Goal: Task Accomplishment & Management: Use online tool/utility

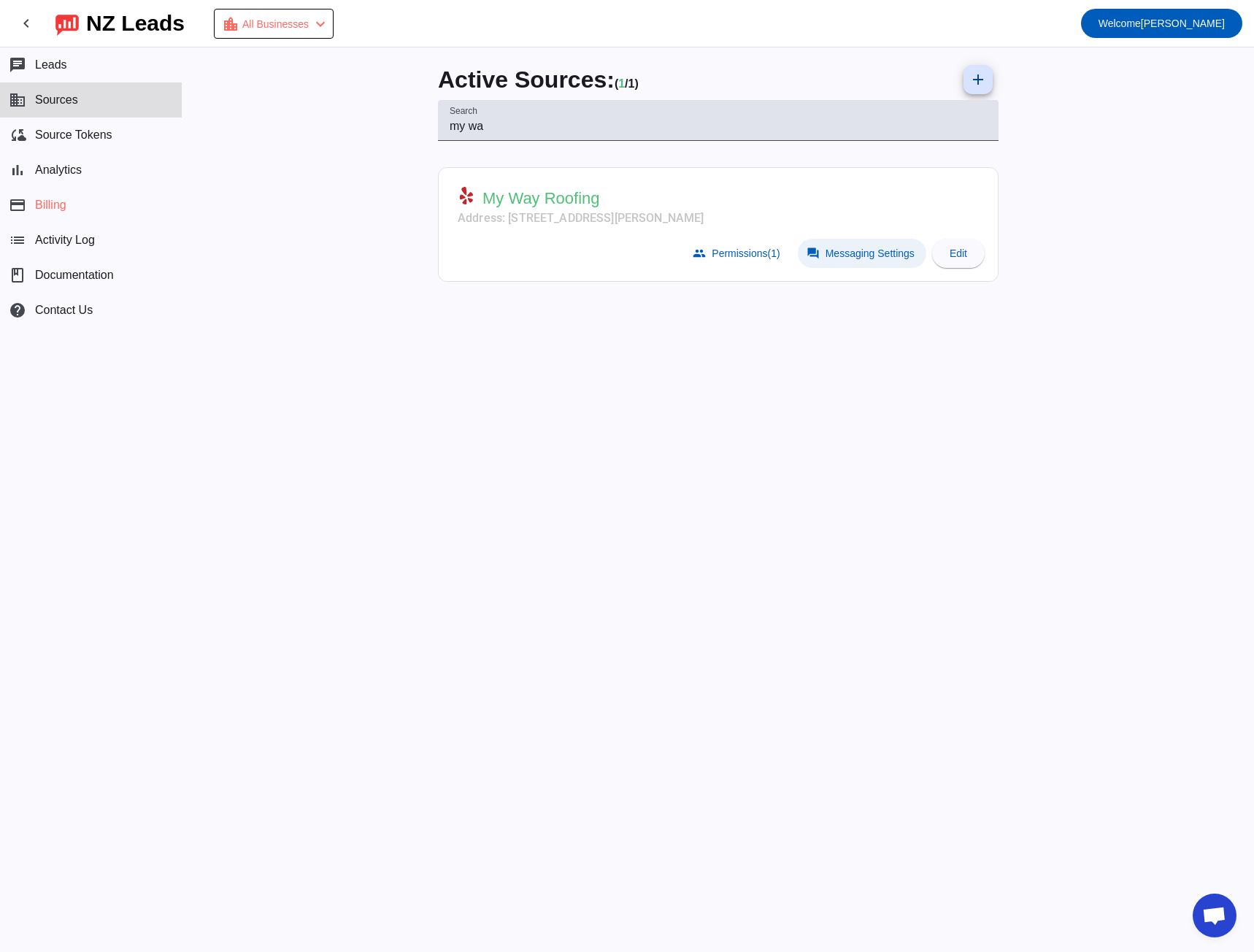
click at [850, 249] on span "Messaging Settings" at bounding box center [870, 253] width 89 height 12
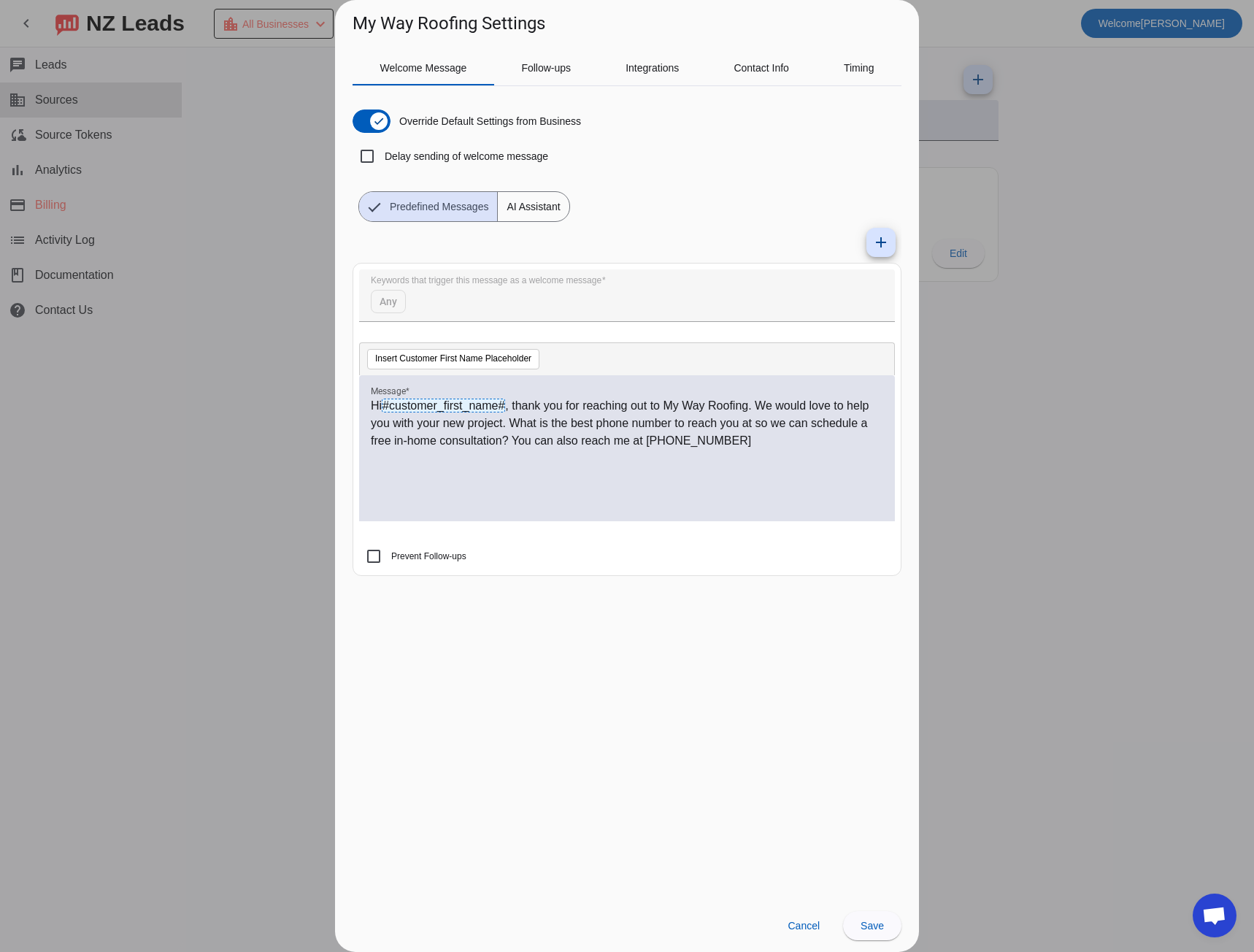
click at [520, 201] on span "AI Assistant" at bounding box center [533, 206] width 71 height 29
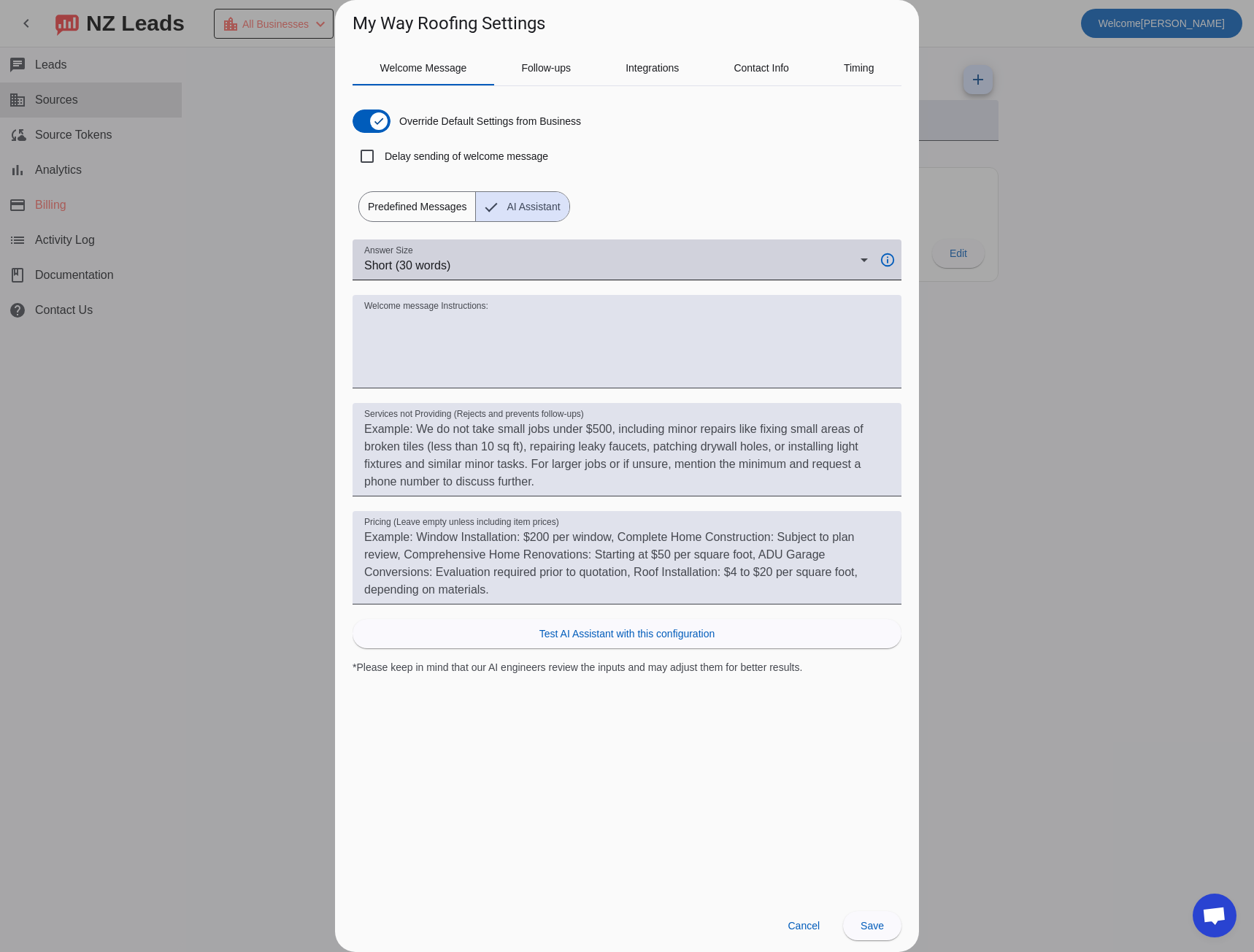
click at [607, 270] on div "Short (30 words)" at bounding box center [612, 266] width 496 height 17
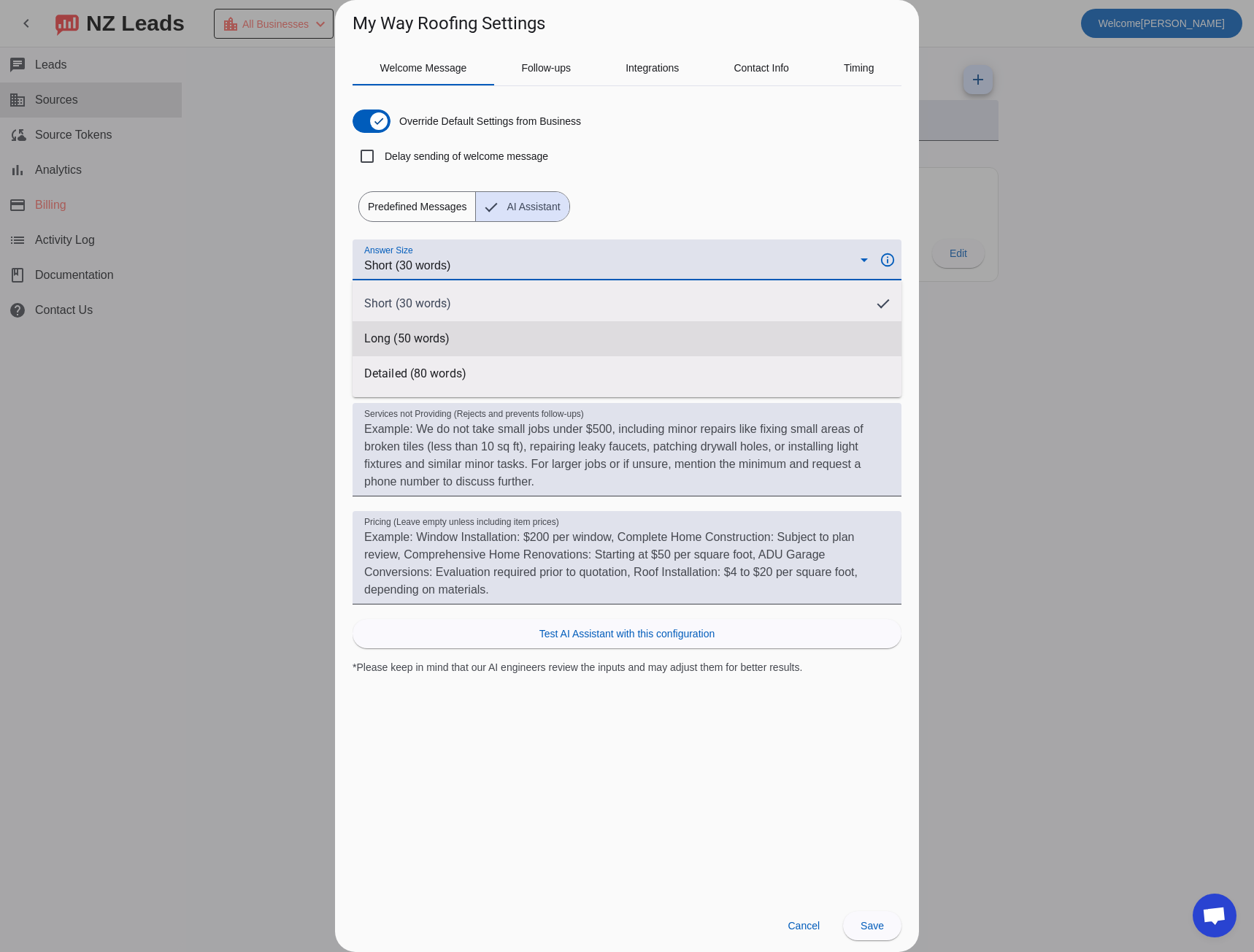
click at [565, 330] on mat-option "Long (50 words)" at bounding box center [627, 338] width 549 height 35
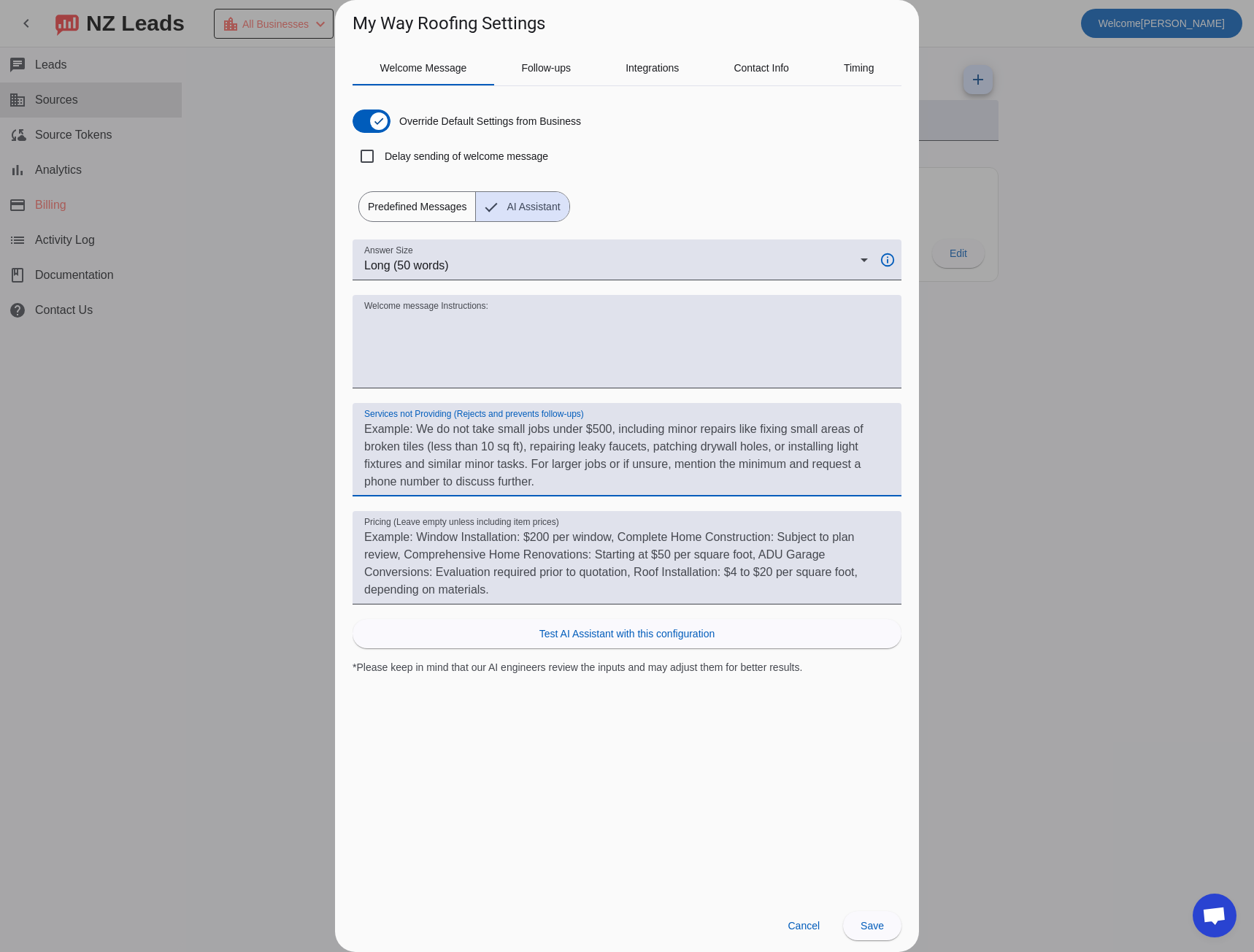
paste textarea "Guidelines: Start with [CLIENT NAME] for personalization. Use 4 short bullet po…"
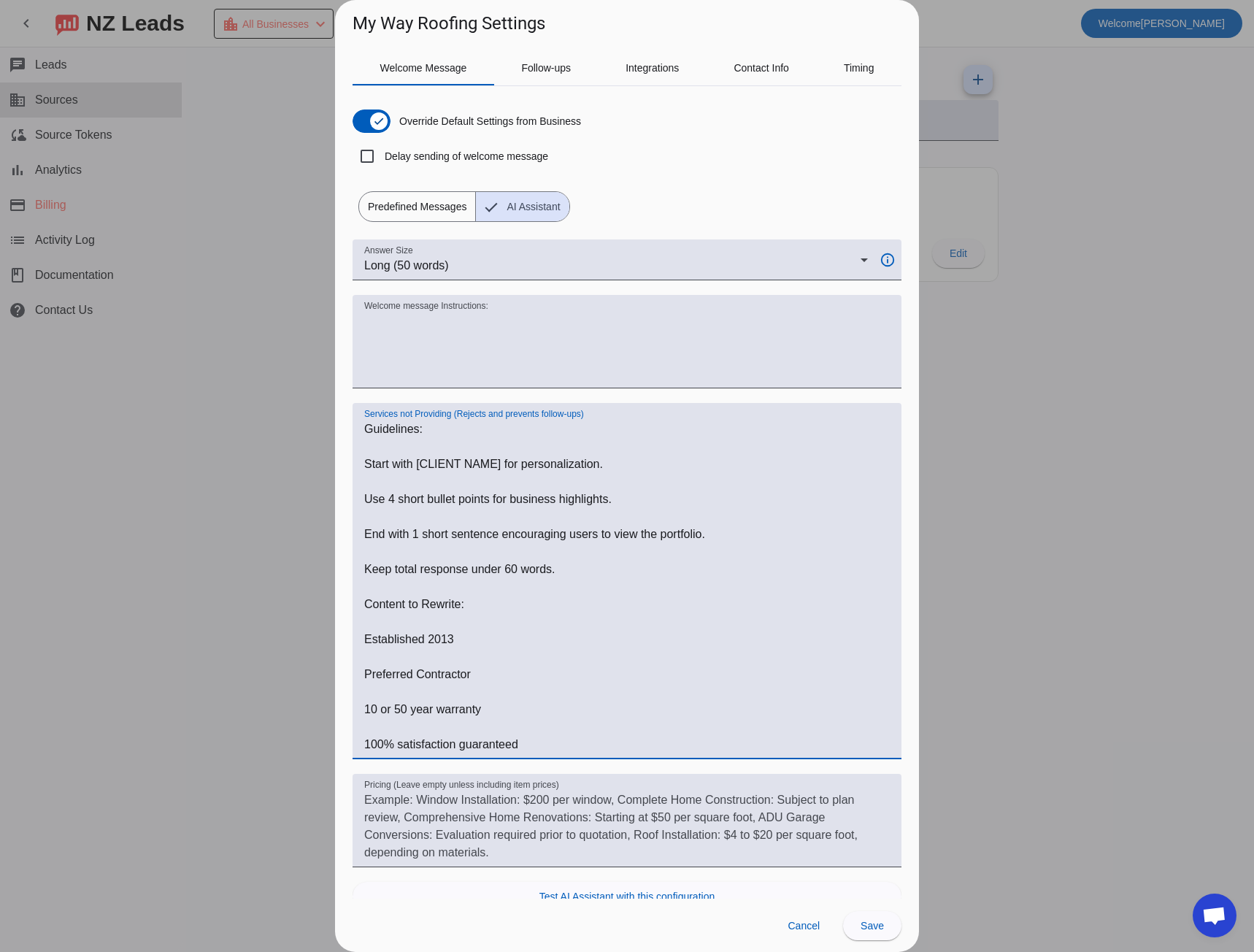
scroll to position [39, 0]
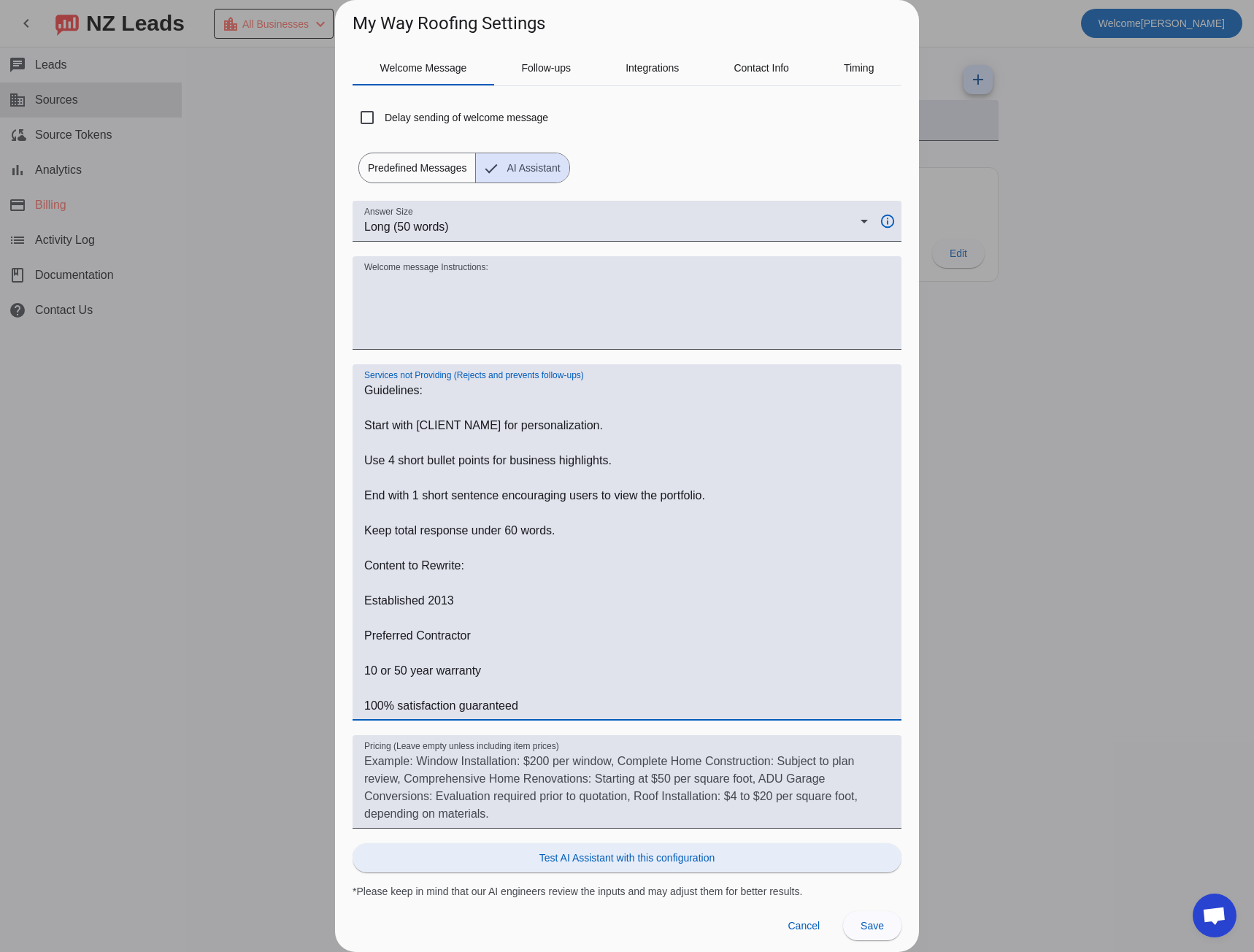
click at [699, 862] on span "Test AI Assistant with this configuration" at bounding box center [627, 858] width 175 height 15
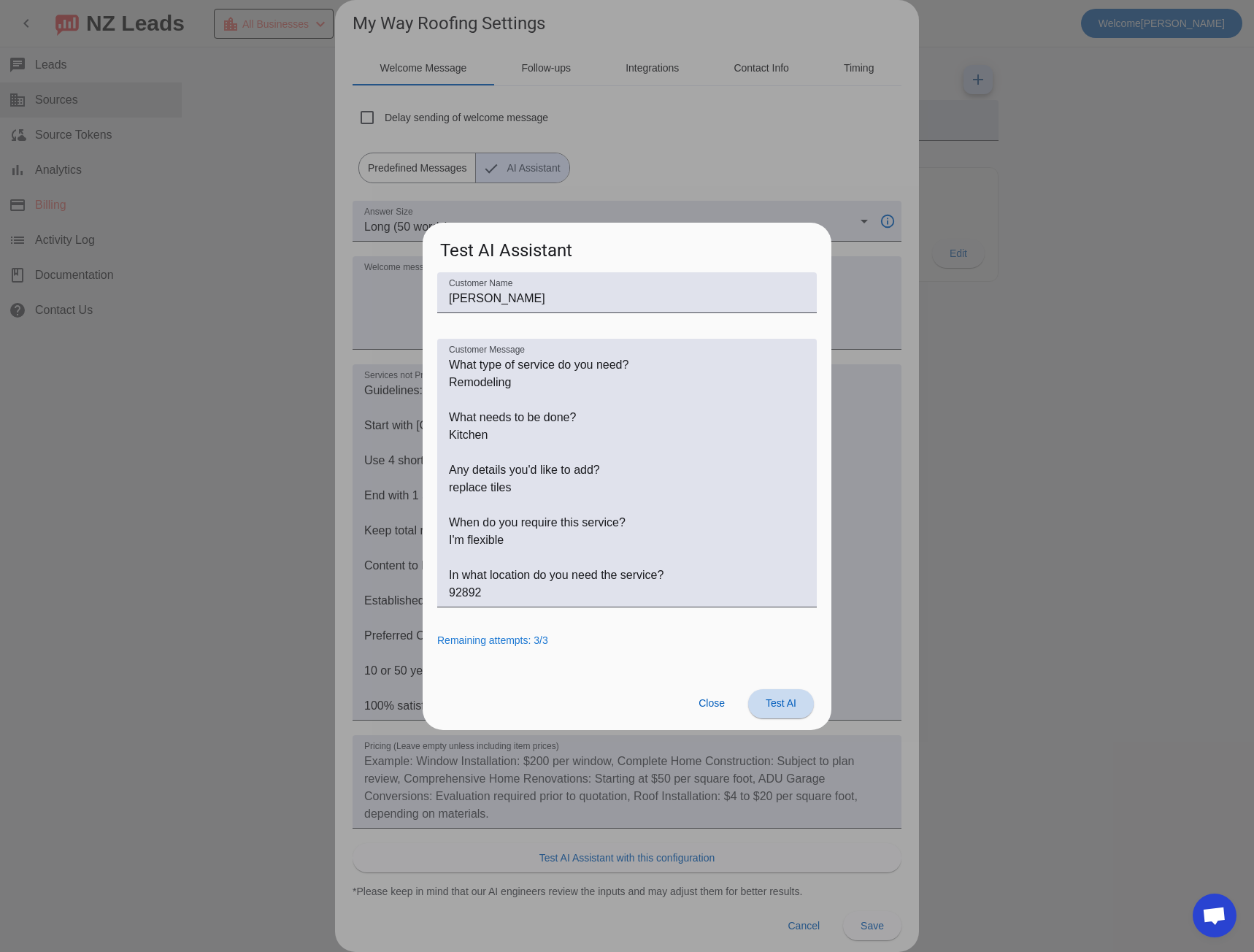
click at [774, 707] on span "Test AI" at bounding box center [781, 703] width 31 height 12
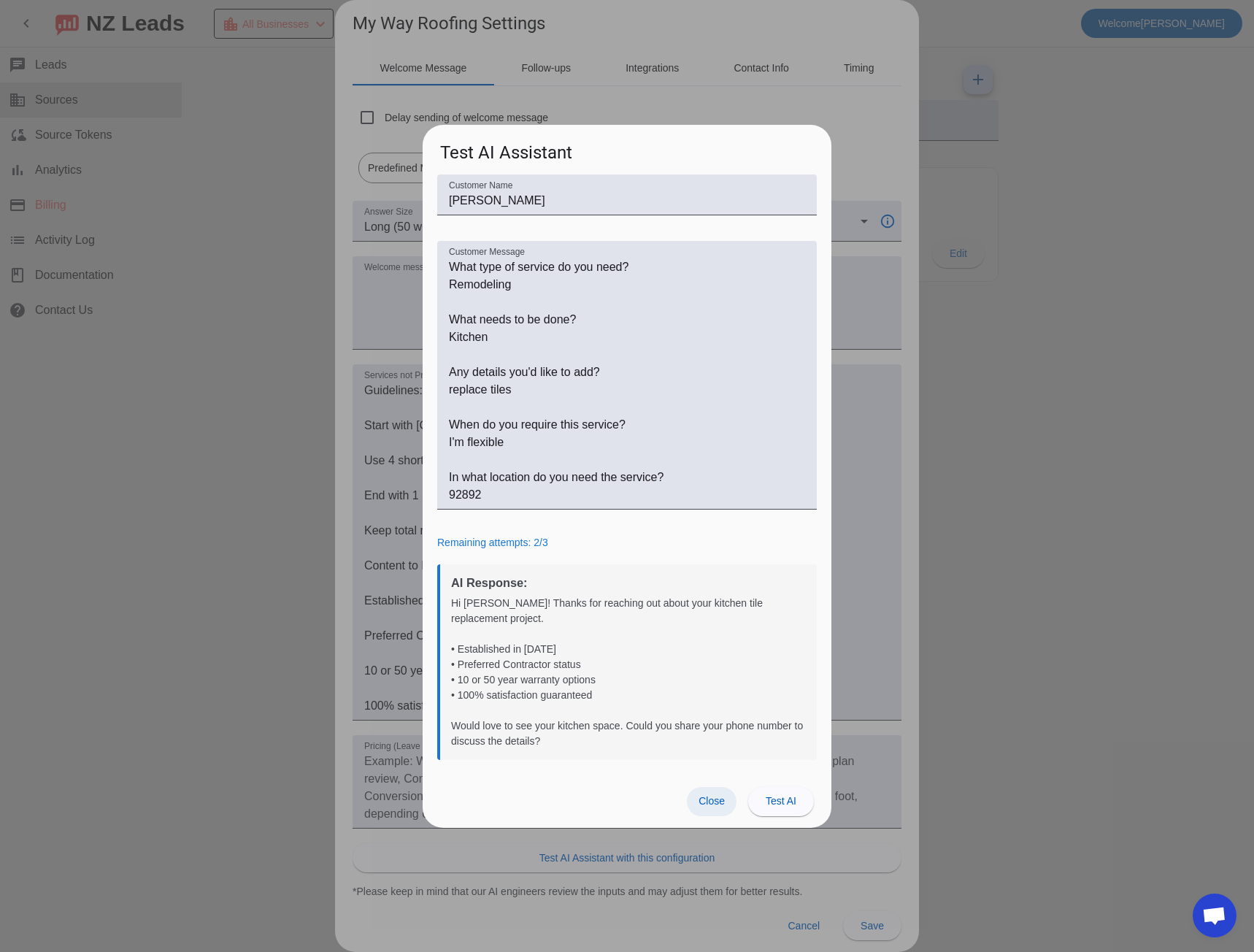
click at [711, 795] on span "Close" at bounding box center [711, 801] width 26 height 12
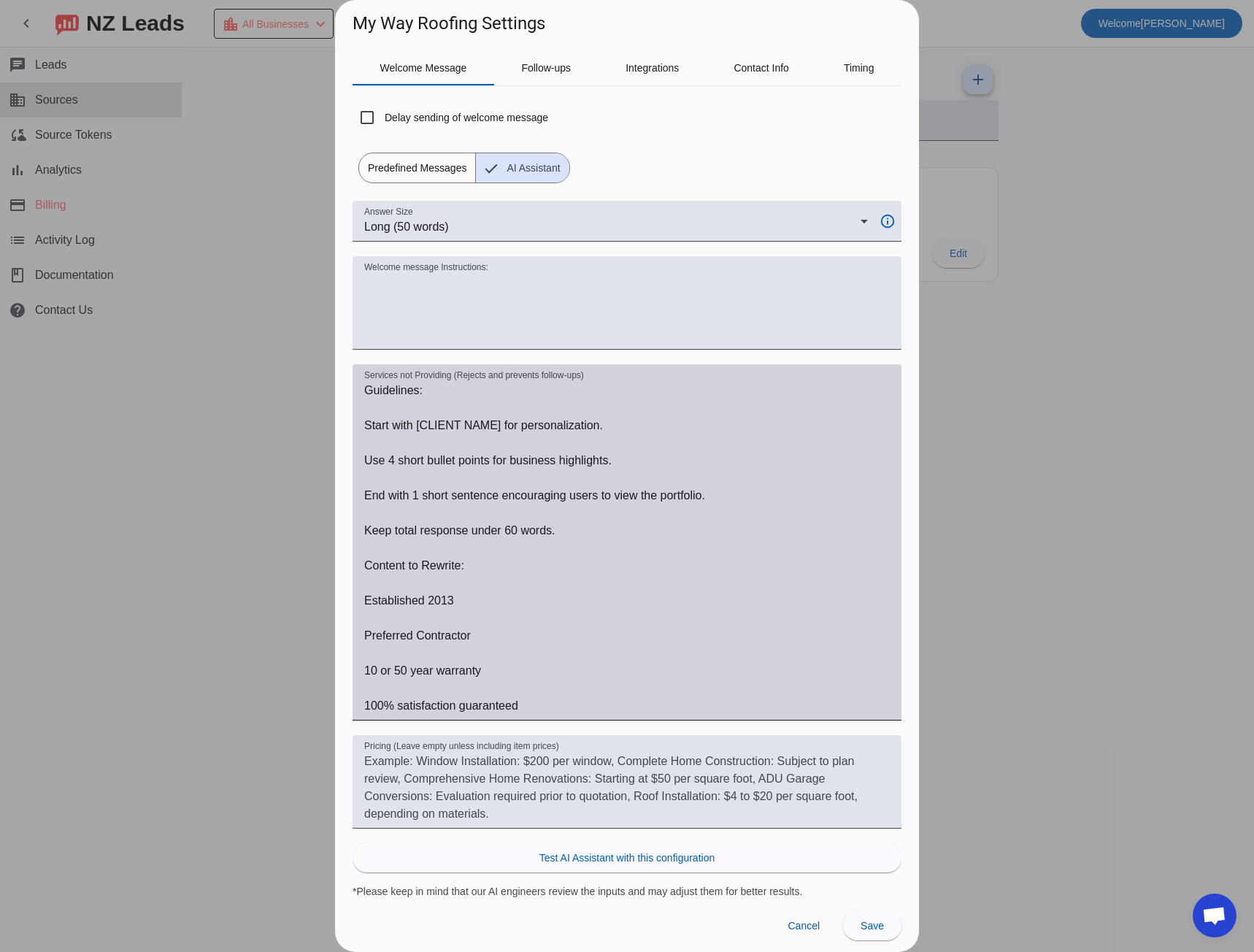
click at [537, 696] on textarea "Guidelines: Start with [CLIENT NAME] for personalization. Use 4 short bullet po…" at bounding box center [627, 548] width 526 height 333
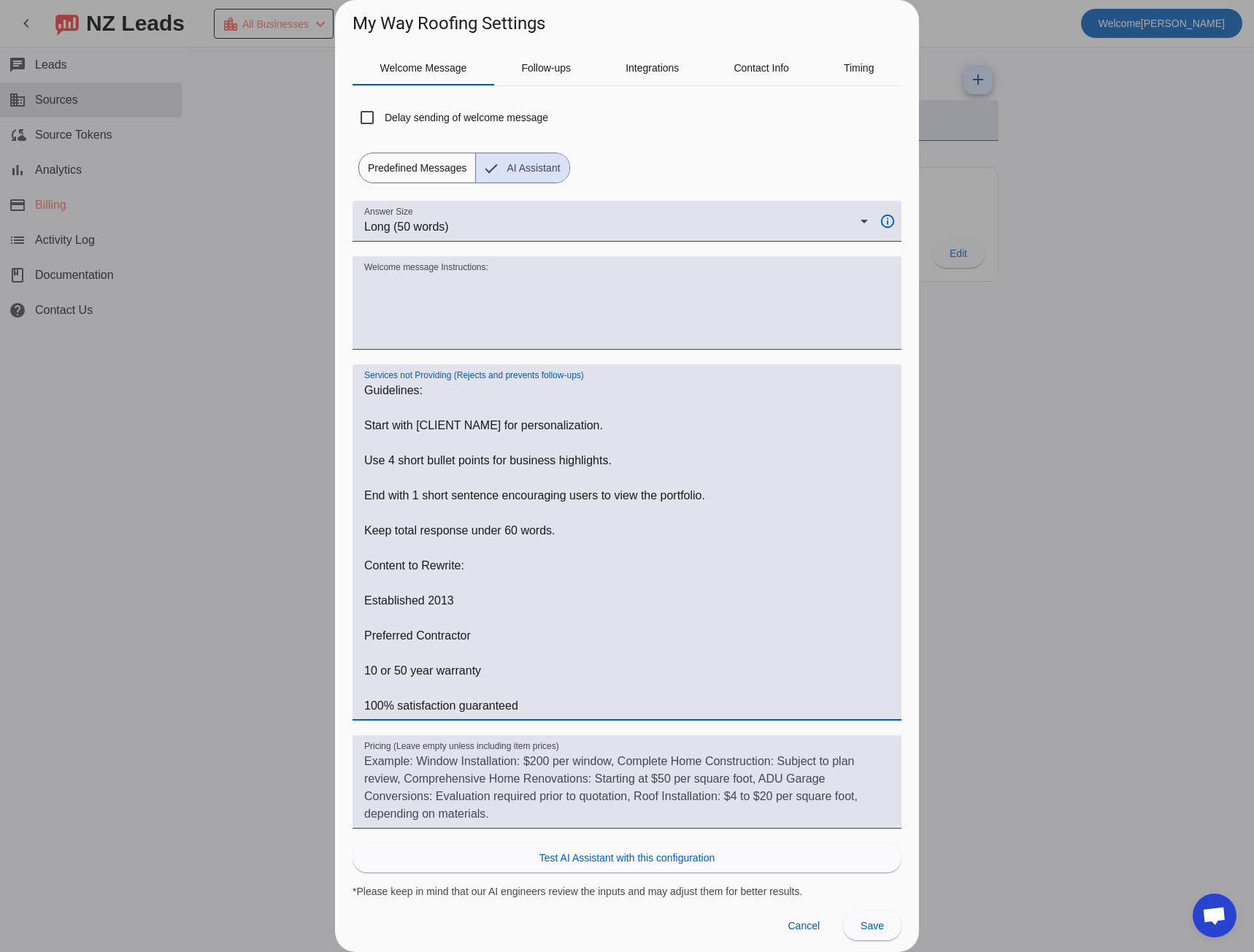
paste textarea "Rewrite the following for [CLIENT NAME] in a short, professional, and friendly …"
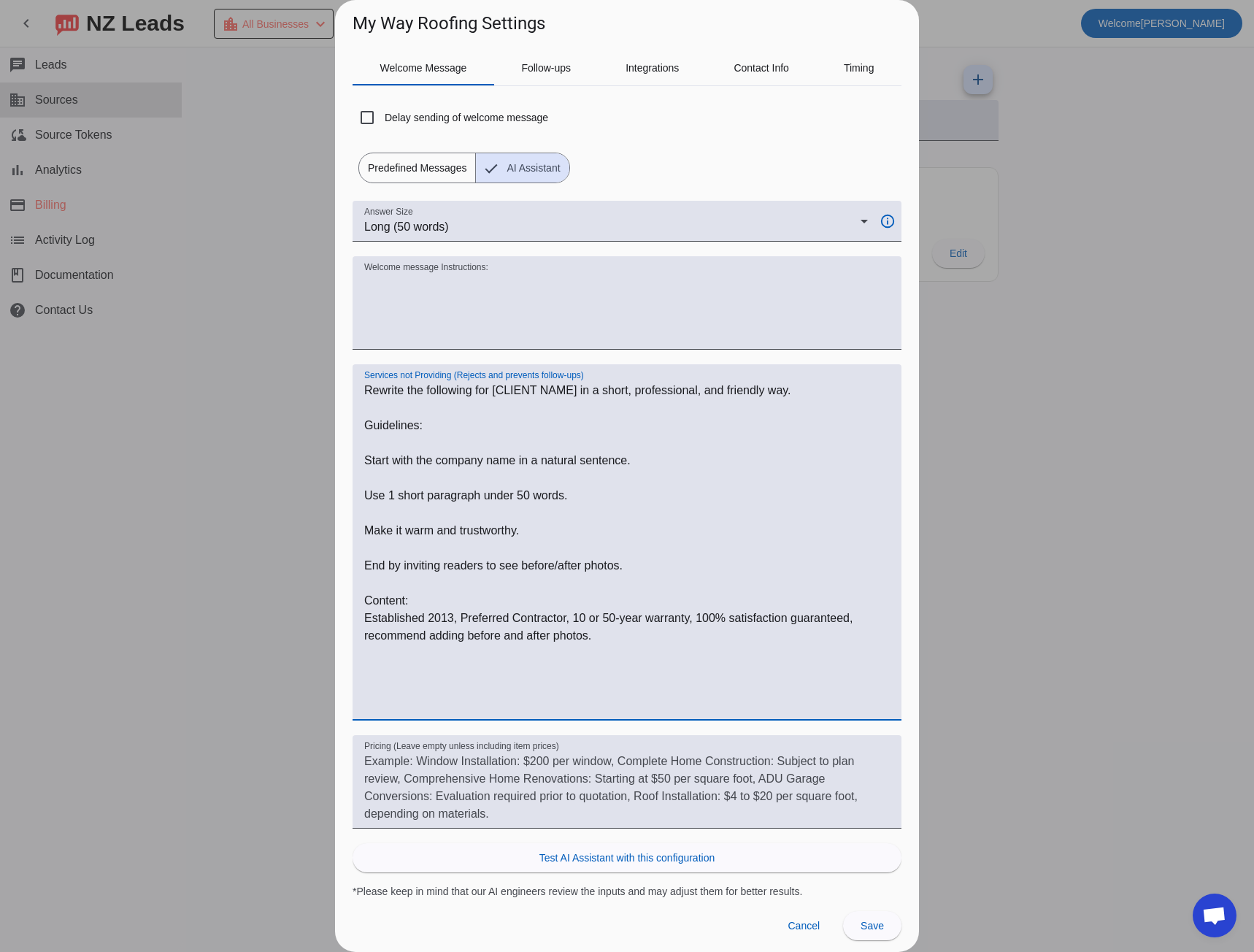
scroll to position [0, 0]
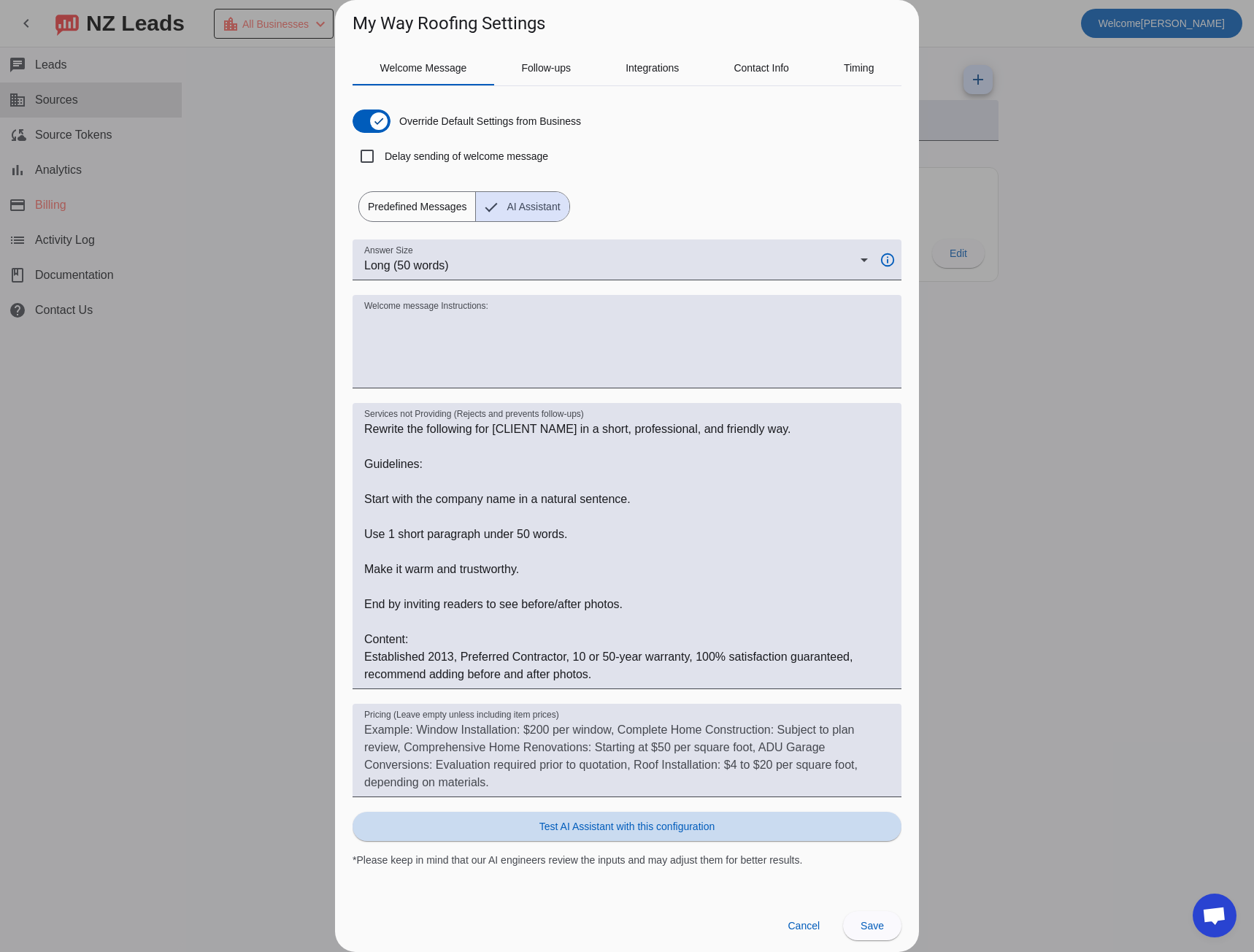
click at [660, 826] on span "Test AI Assistant with this configuration" at bounding box center [627, 826] width 175 height 15
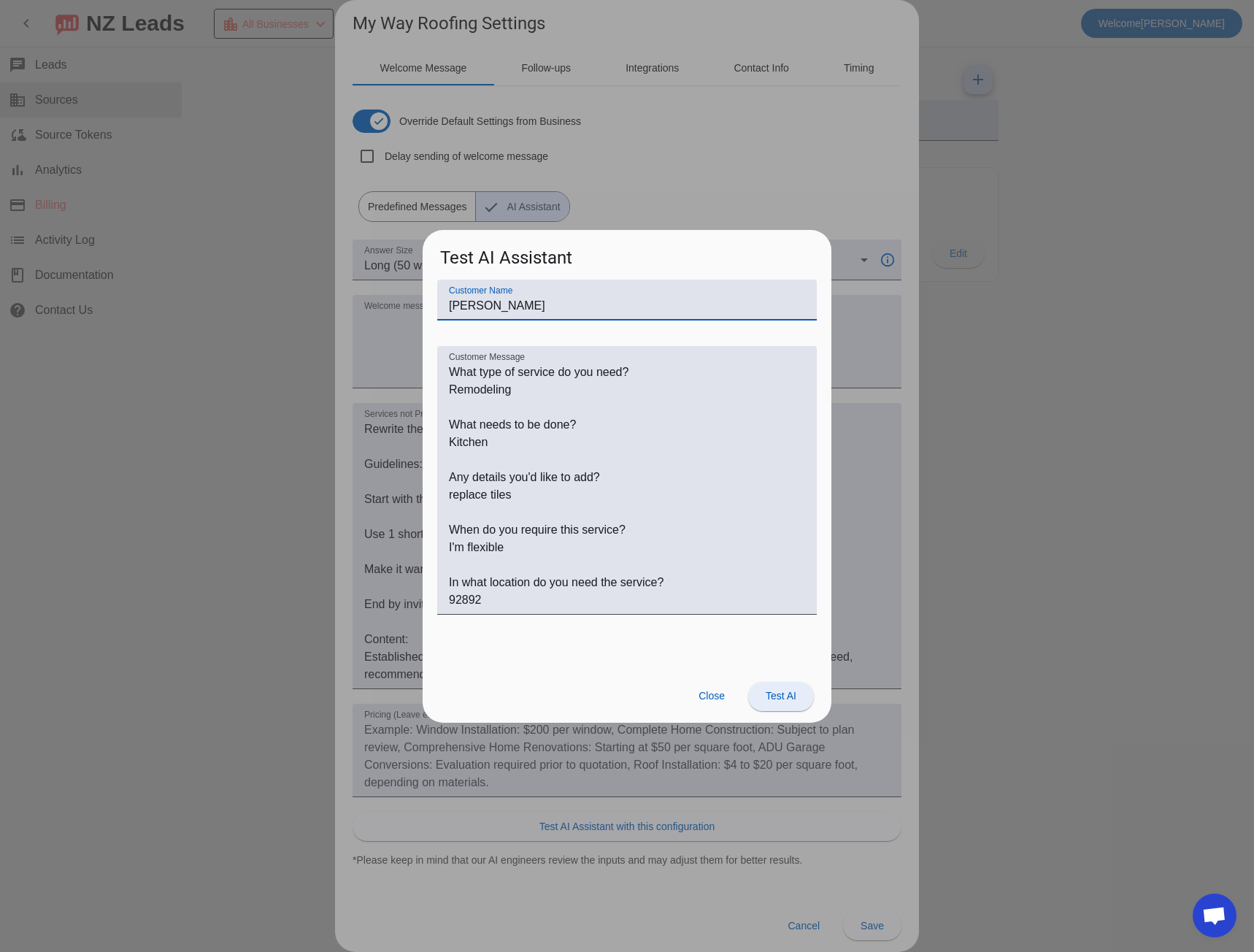
click at [776, 698] on span "Test AI" at bounding box center [781, 696] width 31 height 12
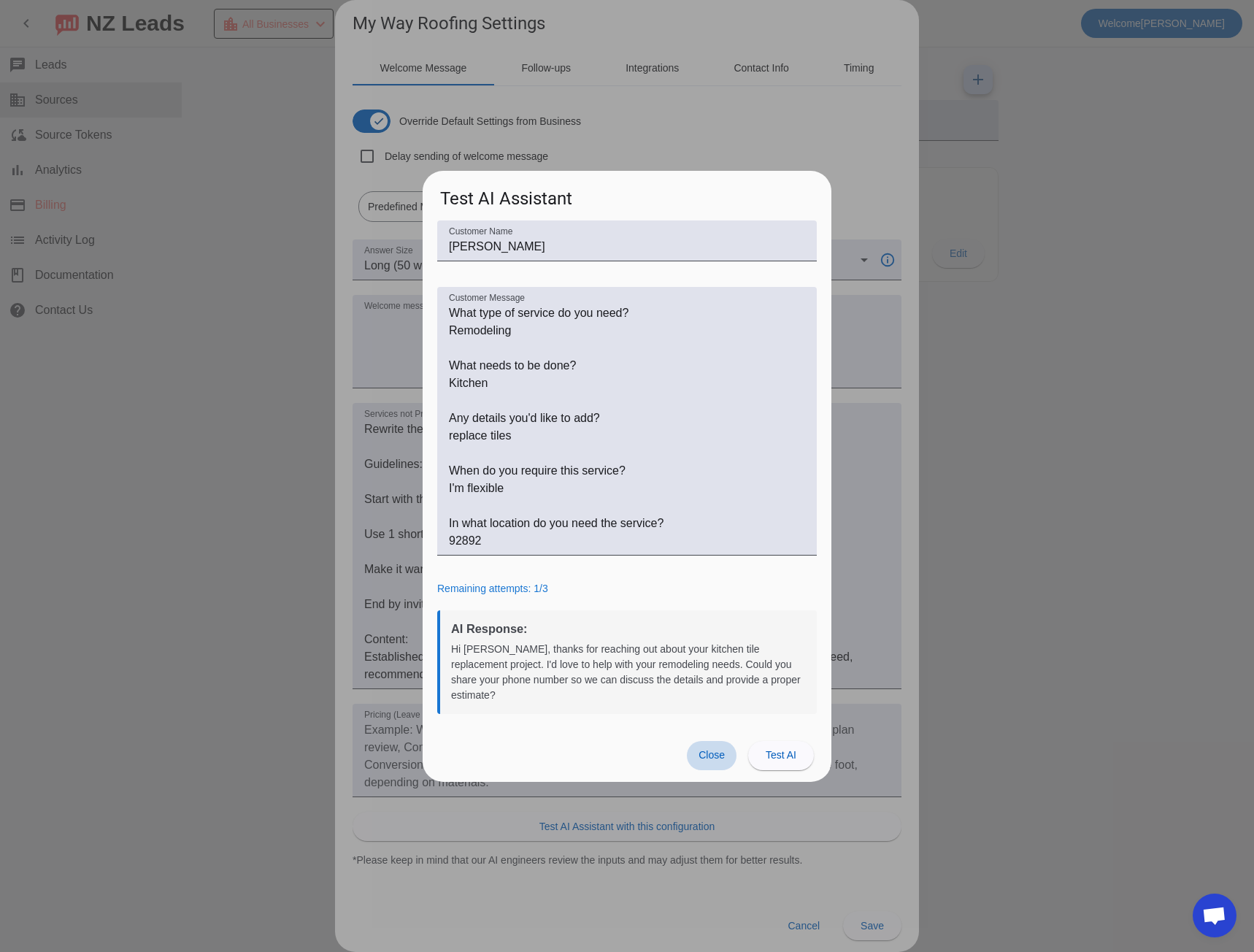
click at [716, 749] on span "Close" at bounding box center [711, 755] width 26 height 12
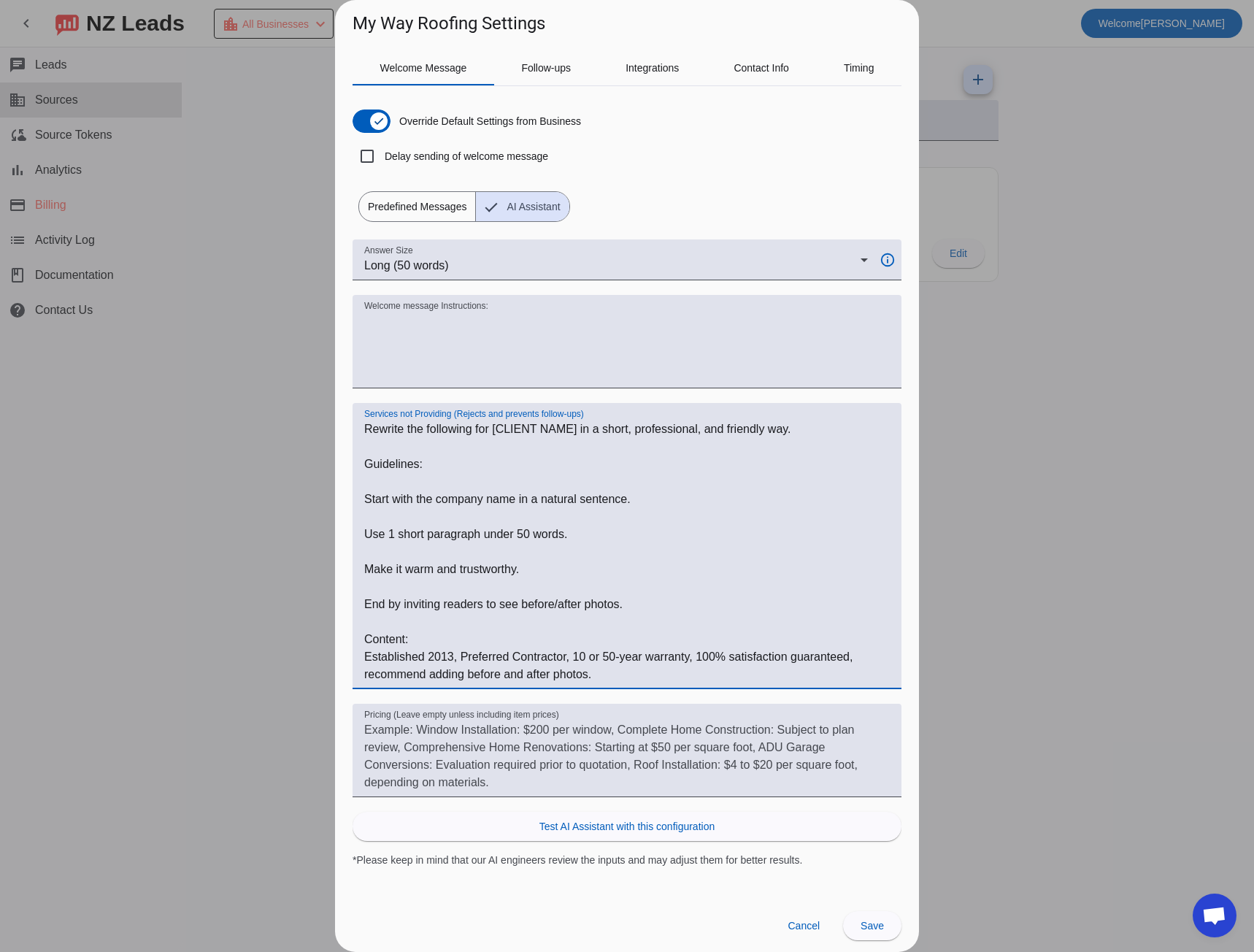
drag, startPoint x: 594, startPoint y: 676, endPoint x: 357, endPoint y: 411, distance: 355.5
click at [357, 411] on div "Services not Providing (Rejects and prevents follow-ups) Rewrite the following …" at bounding box center [627, 546] width 549 height 286
type textarea "="
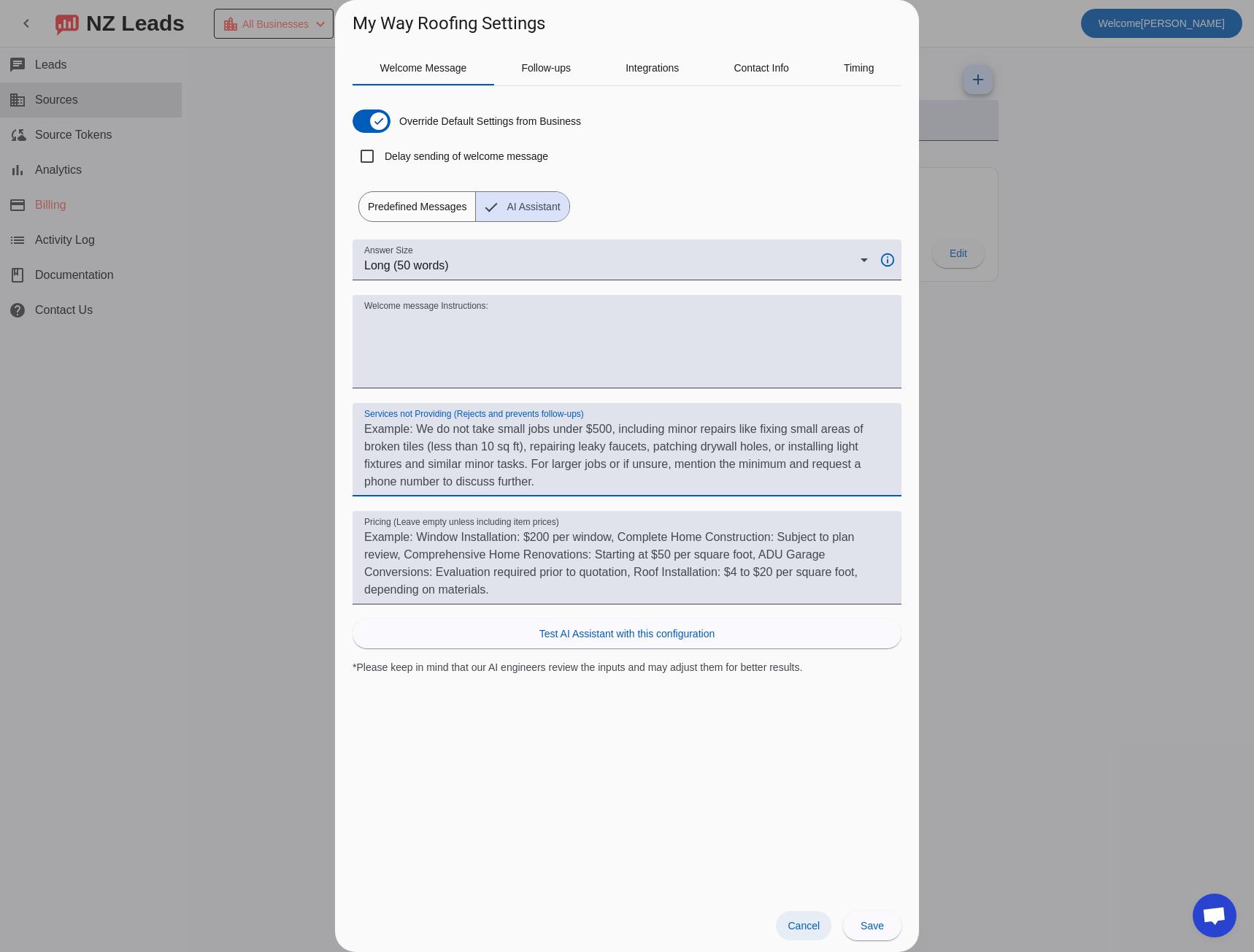
click at [818, 925] on span "Cancel" at bounding box center [803, 925] width 32 height 12
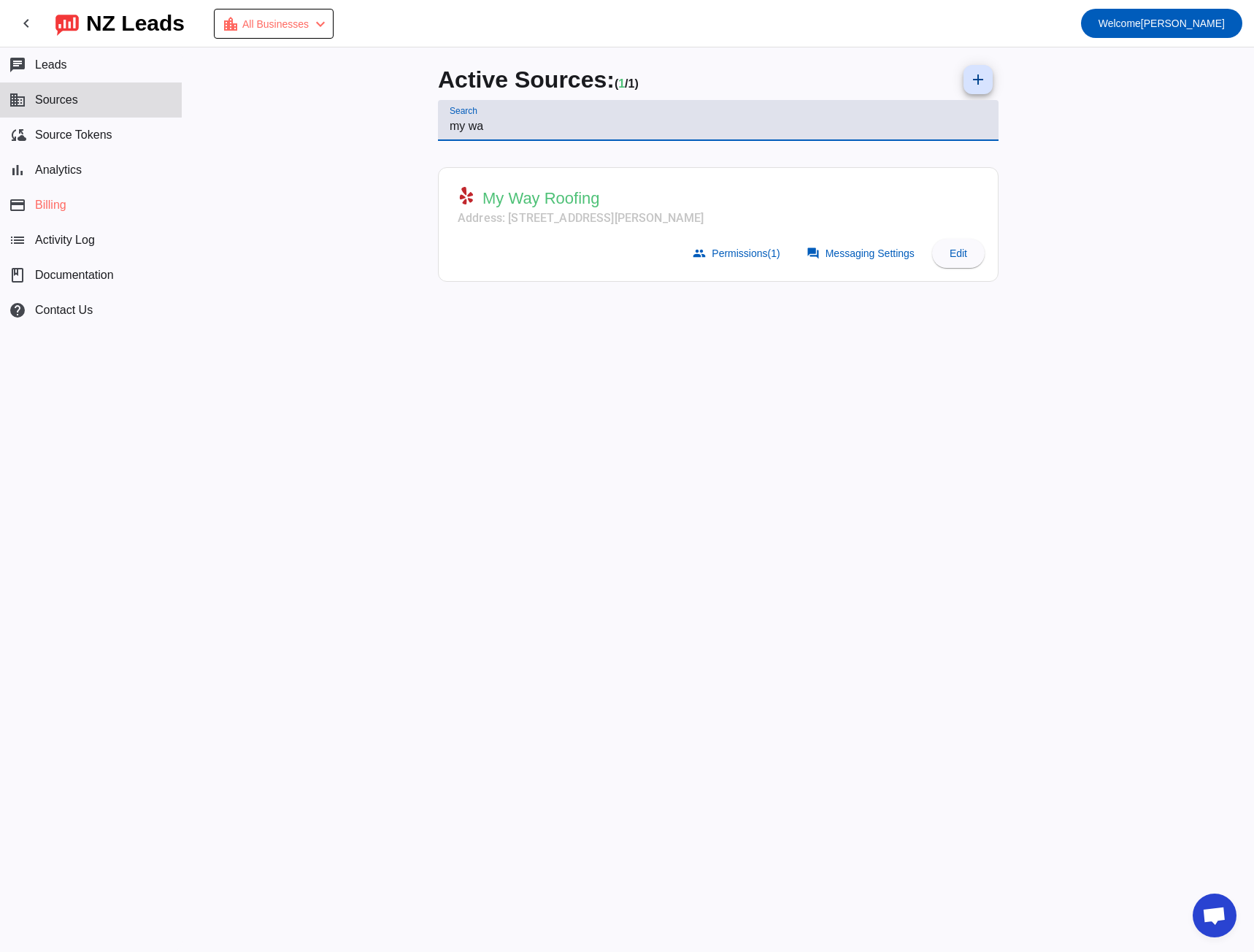
click at [522, 129] on input "my wa" at bounding box center [718, 126] width 537 height 17
type input "ca"
click at [869, 257] on span "Messaging Settings" at bounding box center [870, 253] width 89 height 12
